Goal: Information Seeking & Learning: Learn about a topic

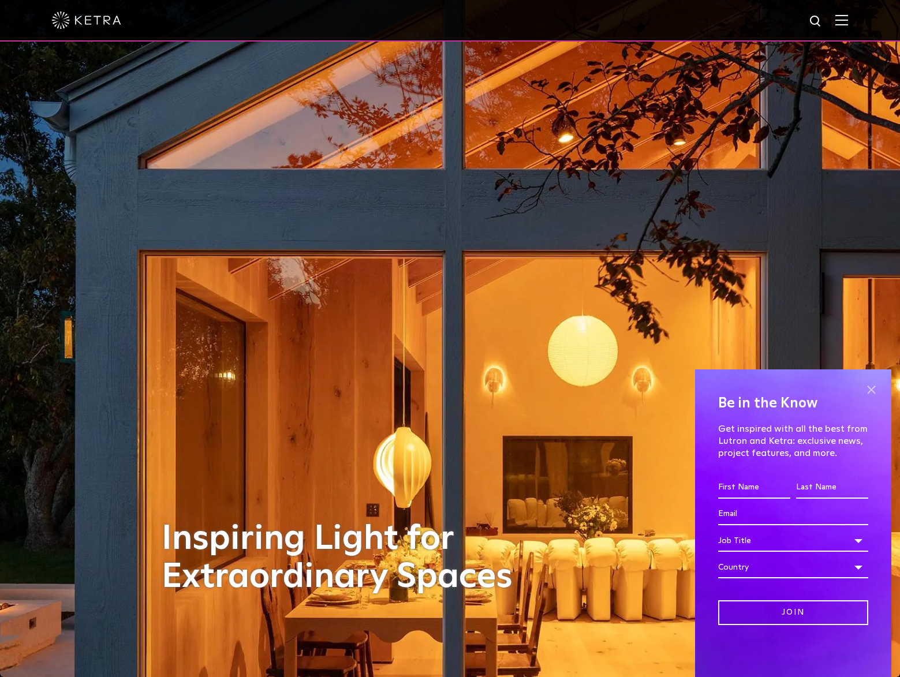
click at [871, 388] on span at bounding box center [870, 389] width 17 height 17
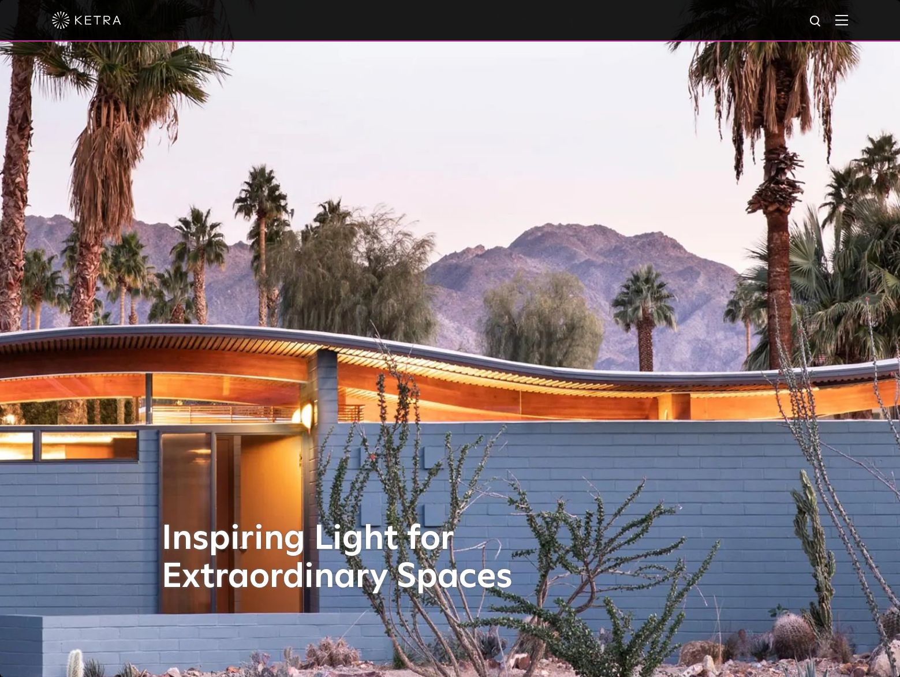
click at [843, 20] on div at bounding box center [450, 20] width 796 height 40
click at [846, 20] on img at bounding box center [841, 19] width 13 height 11
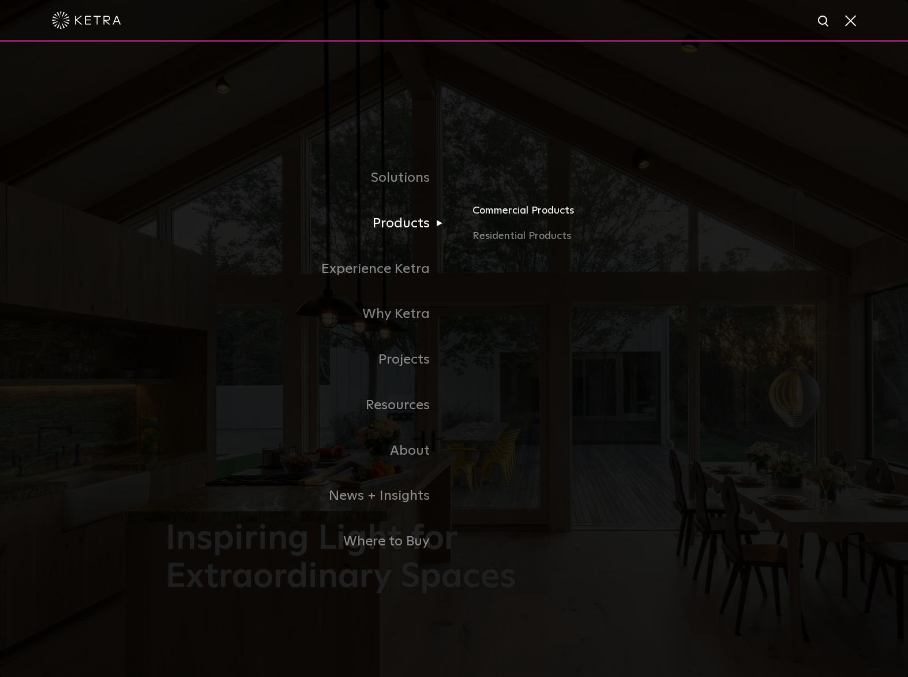
click at [502, 214] on link "Commercial Products" at bounding box center [608, 215] width 270 height 25
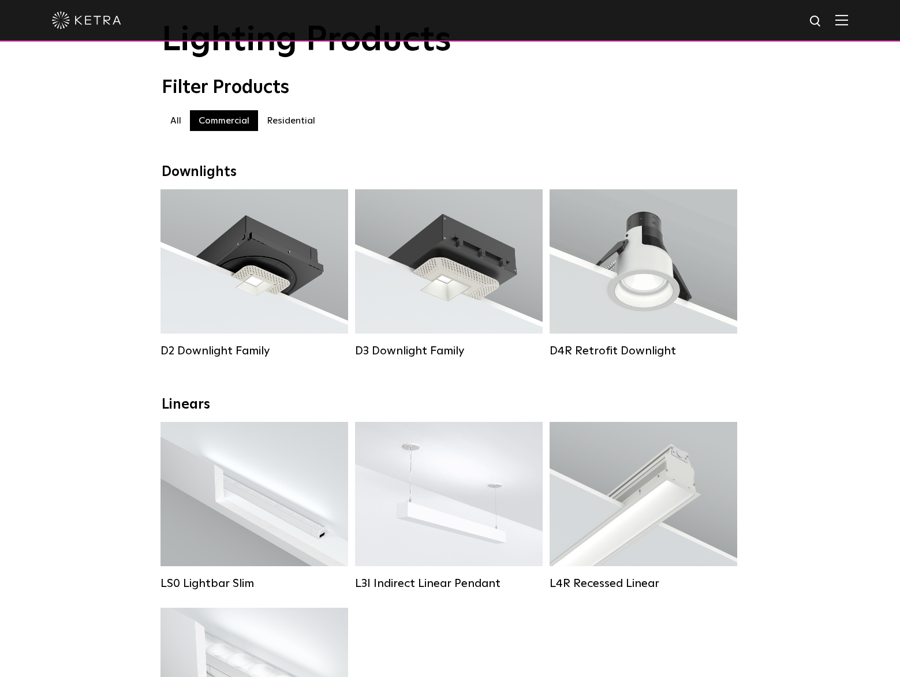
scroll to position [58, 0]
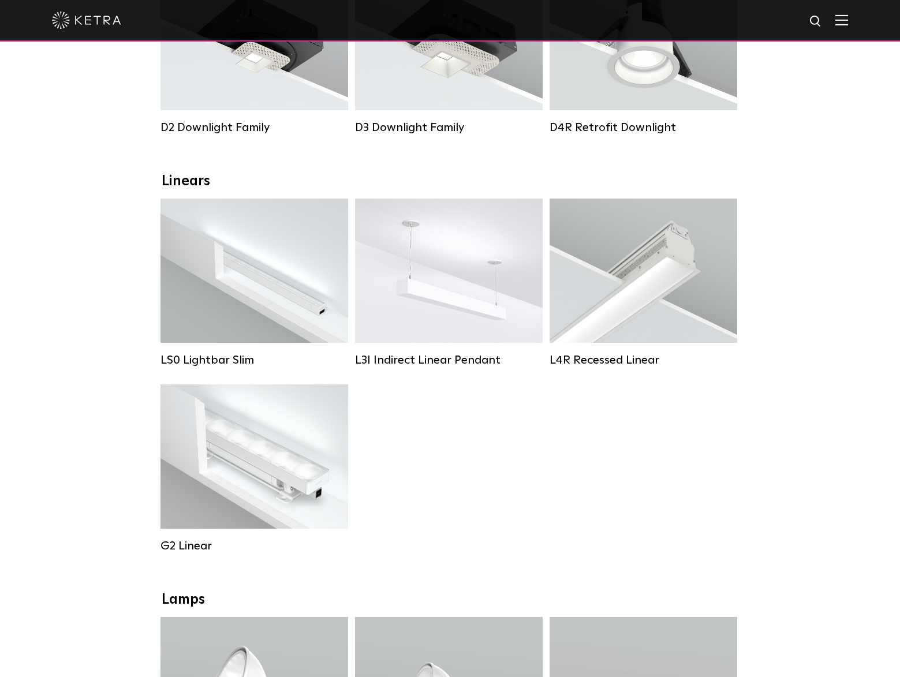
scroll to position [0, 0]
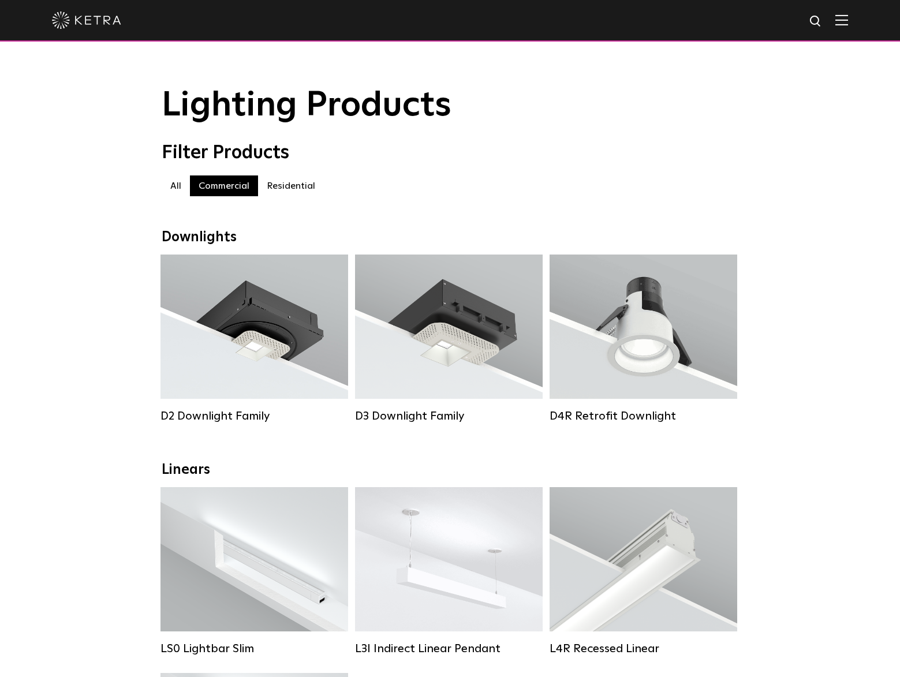
click at [845, 25] on img at bounding box center [841, 19] width 13 height 11
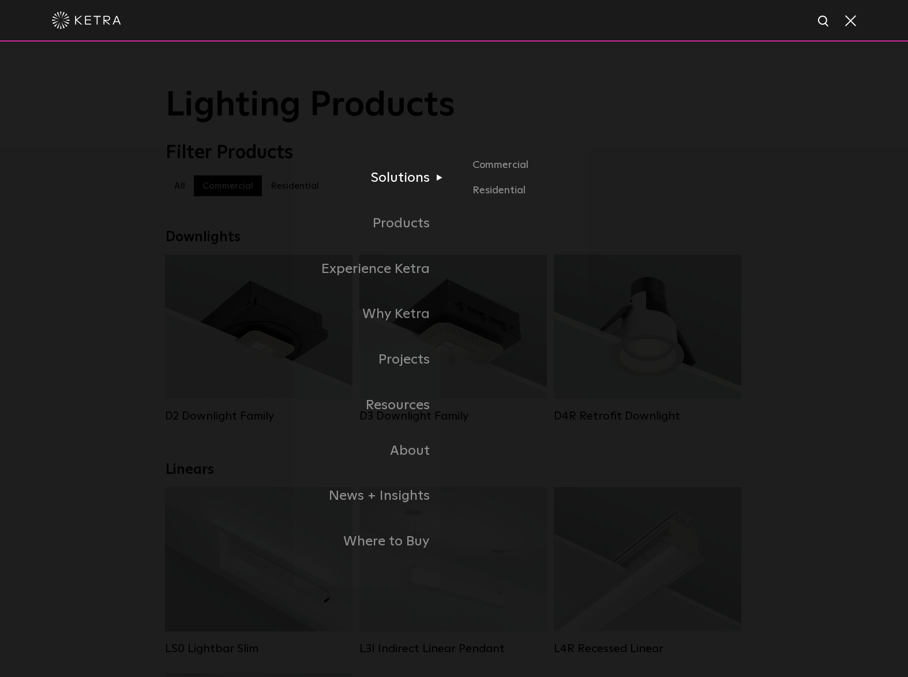
click at [396, 185] on link "Solutions" at bounding box center [310, 178] width 289 height 46
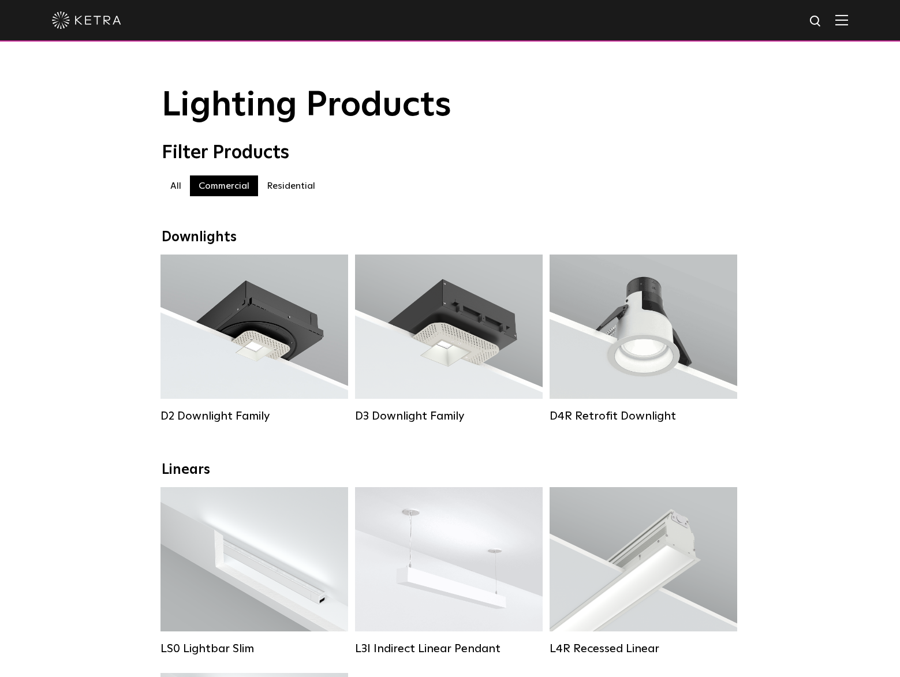
click at [313, 187] on label "Residential" at bounding box center [291, 185] width 66 height 21
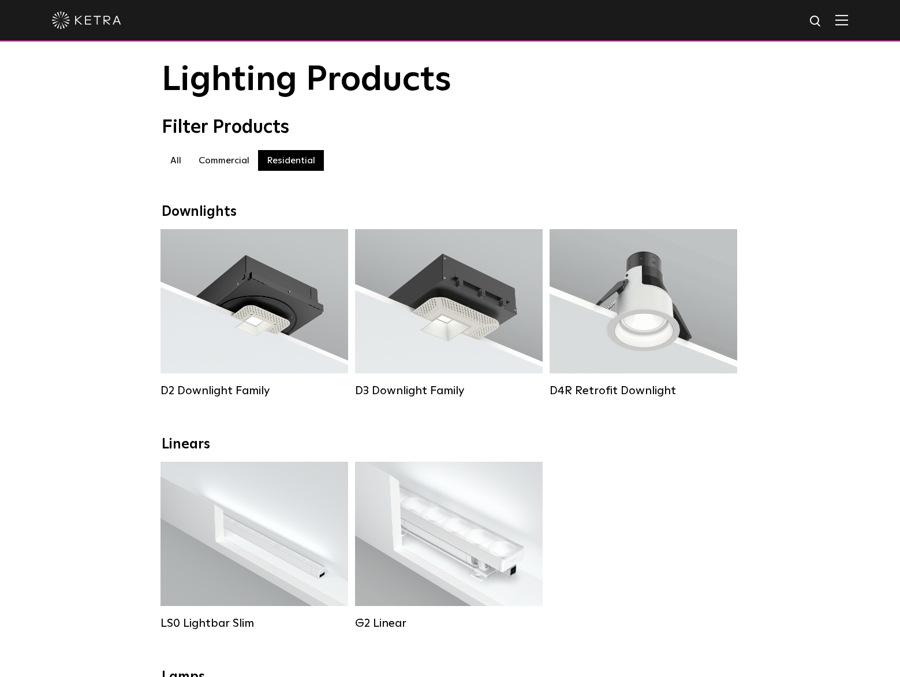
scroll to position [58, 0]
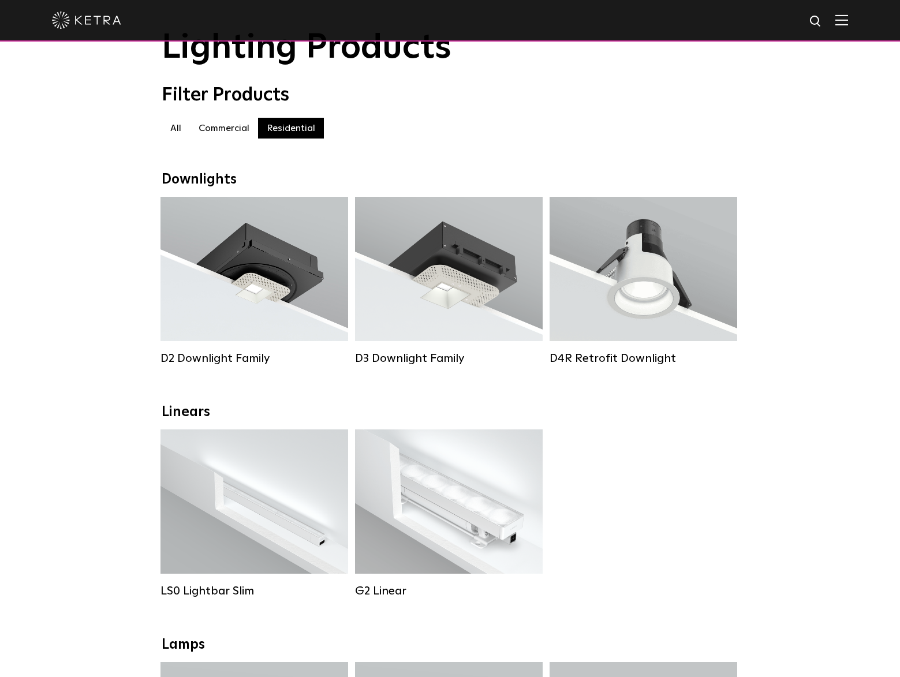
click at [180, 134] on label "All" at bounding box center [176, 128] width 28 height 21
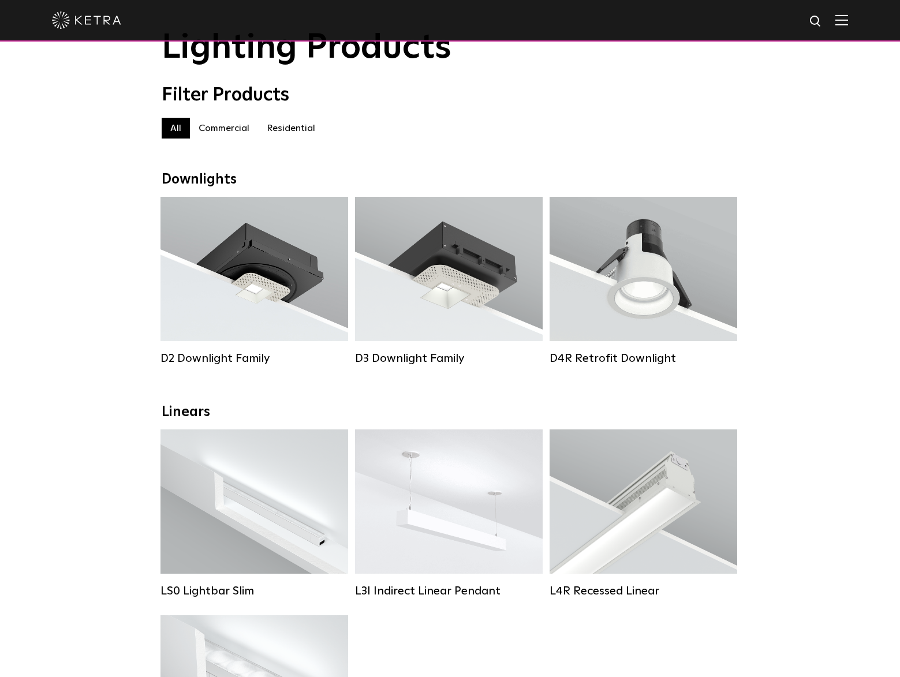
click at [282, 127] on label "Residential" at bounding box center [291, 128] width 66 height 21
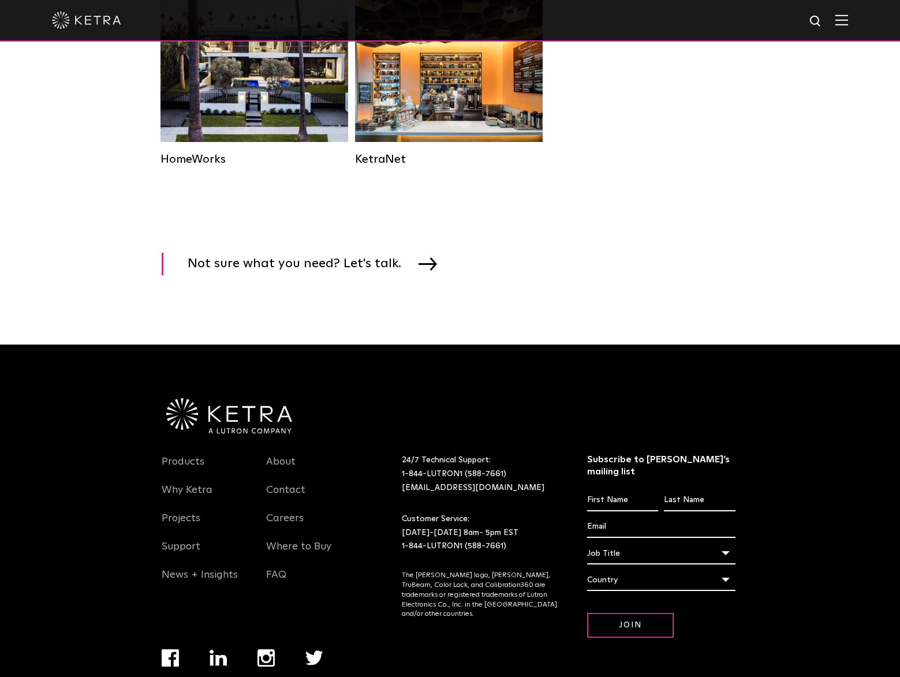
scroll to position [1616, 0]
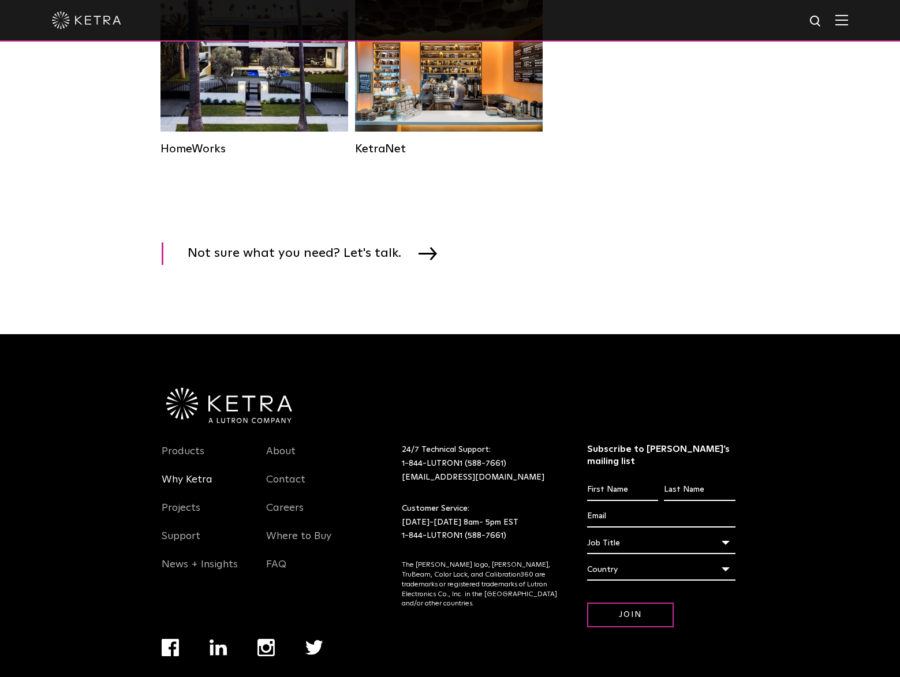
click at [186, 497] on link "Why Ketra" at bounding box center [187, 486] width 51 height 27
